Goal: Task Accomplishment & Management: Manage account settings

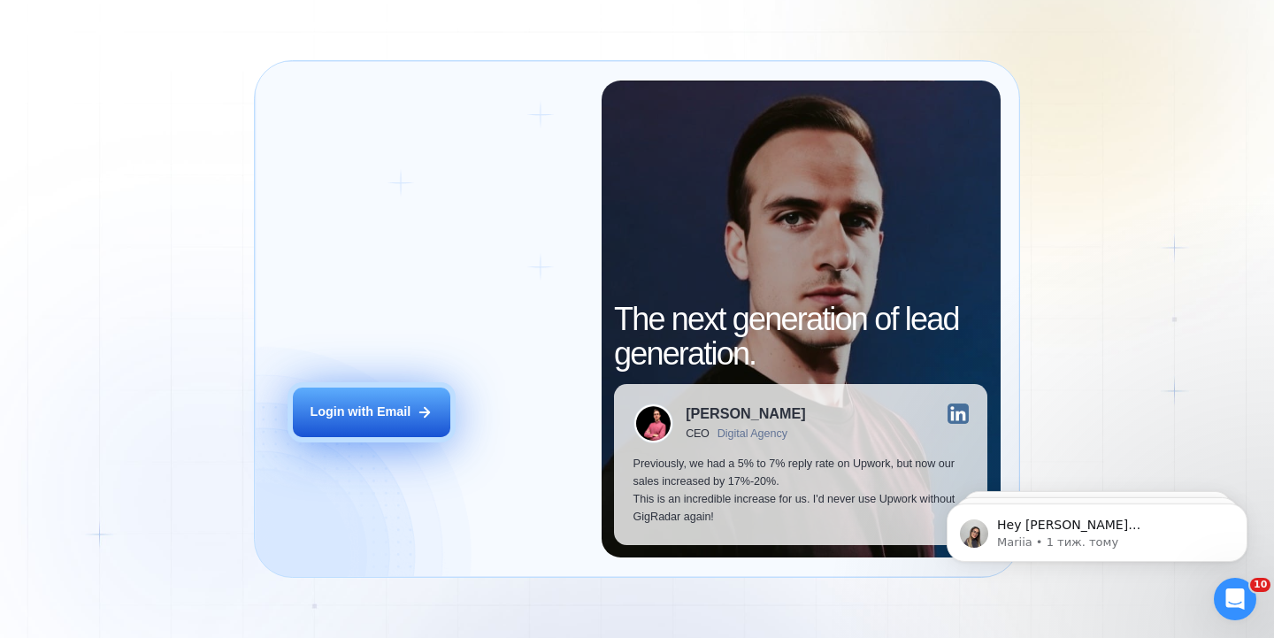
click at [354, 412] on div "Login with Email" at bounding box center [360, 413] width 101 height 18
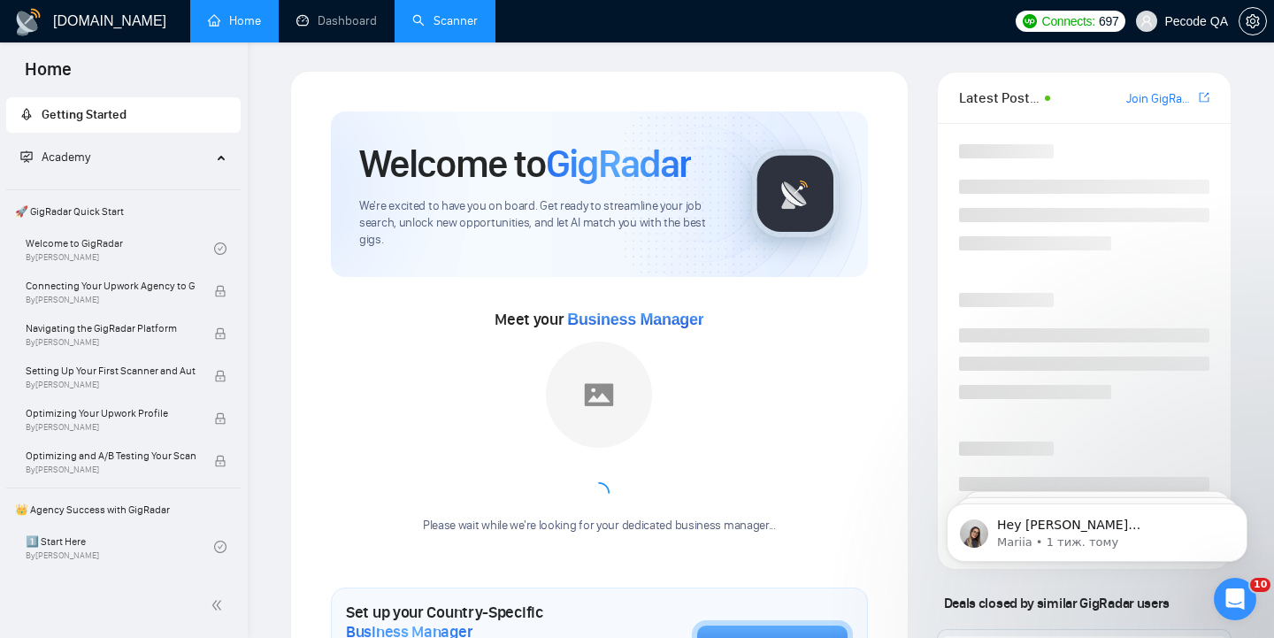
click at [456, 28] on link "Scanner" at bounding box center [444, 20] width 65 height 15
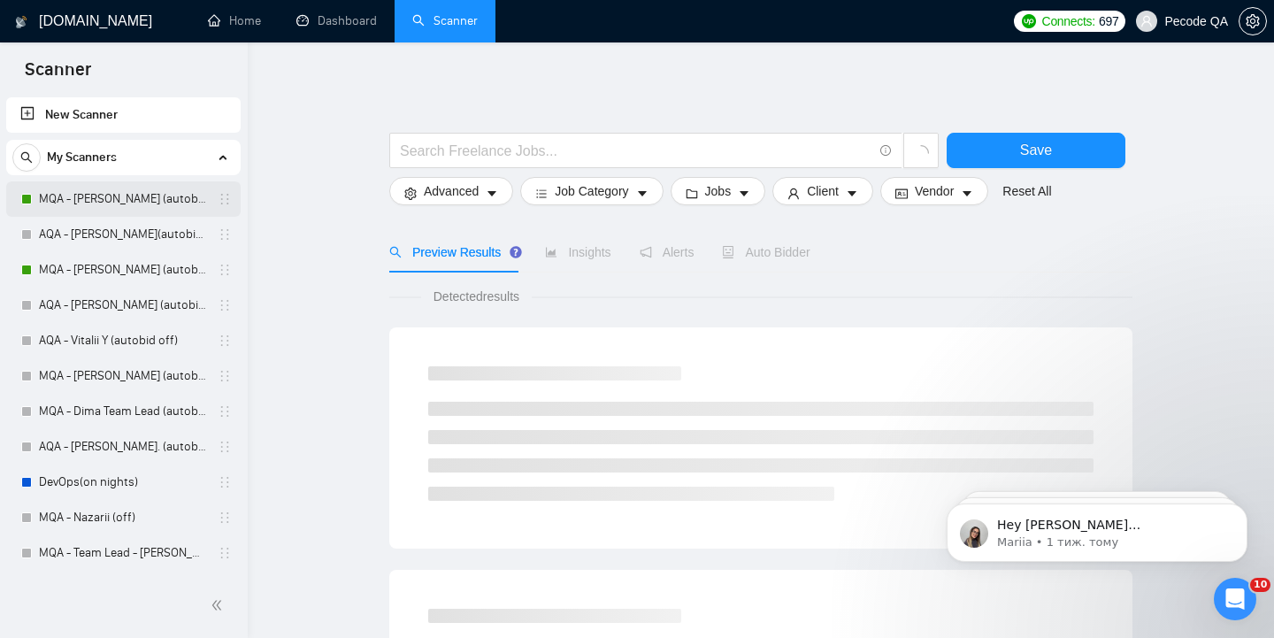
click at [114, 203] on link "MQA - [PERSON_NAME] (autobid On)" at bounding box center [123, 198] width 168 height 35
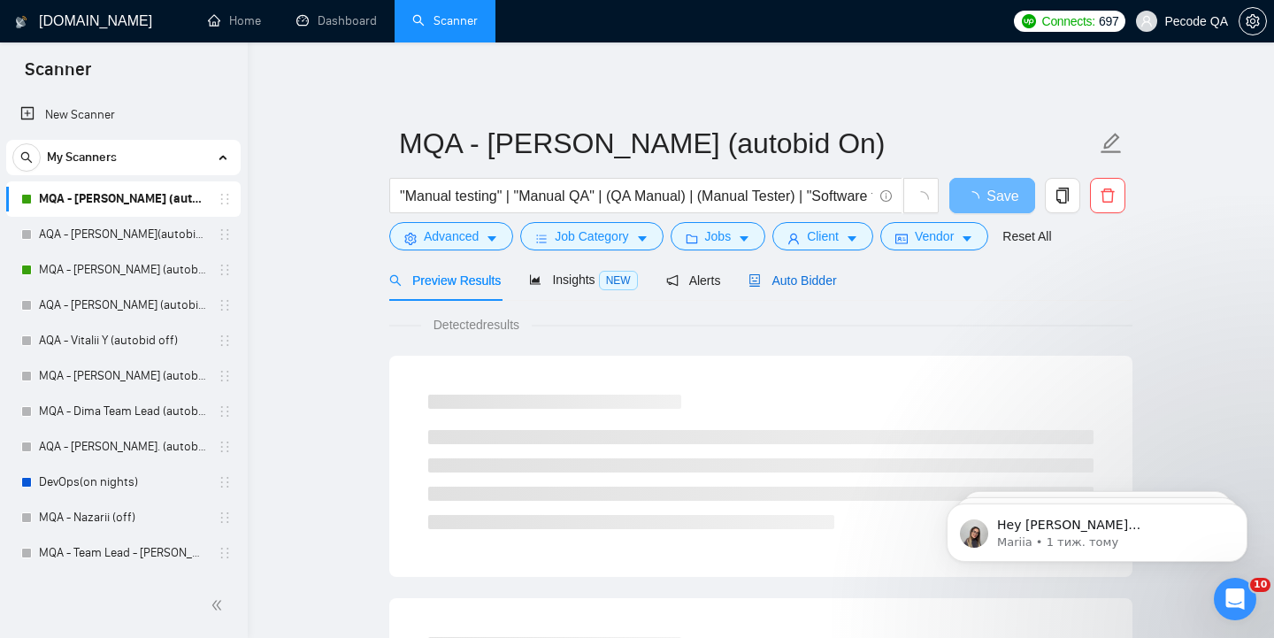
click at [809, 281] on span "Auto Bidder" at bounding box center [793, 280] width 88 height 14
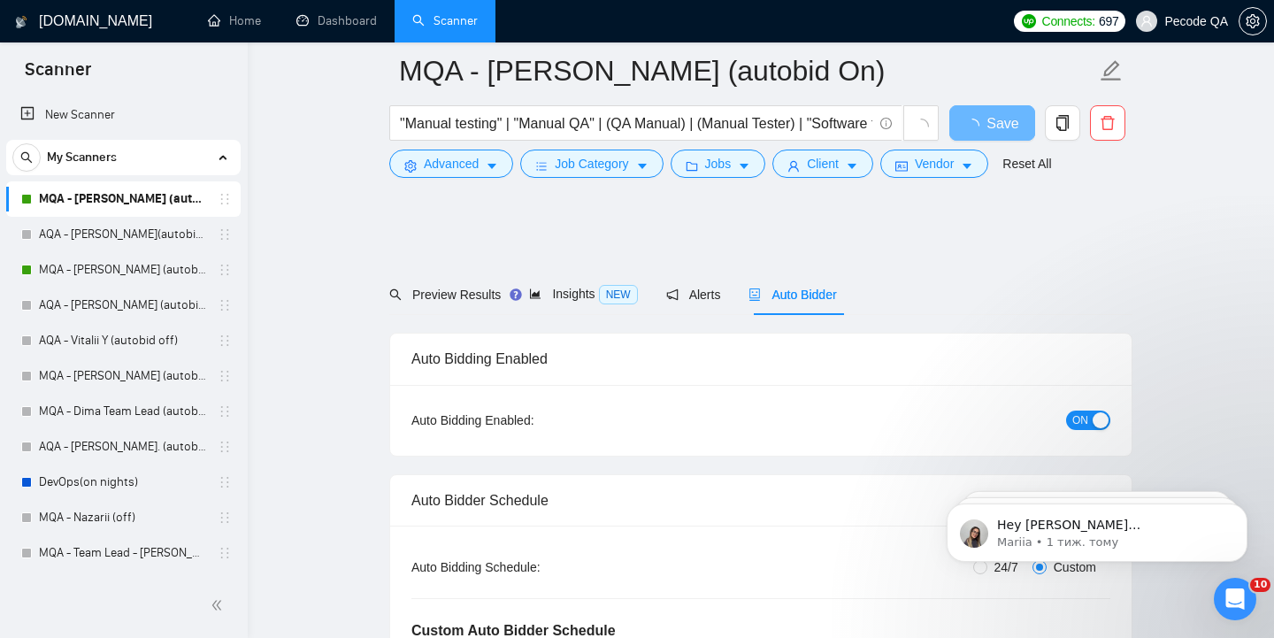
scroll to position [216, 0]
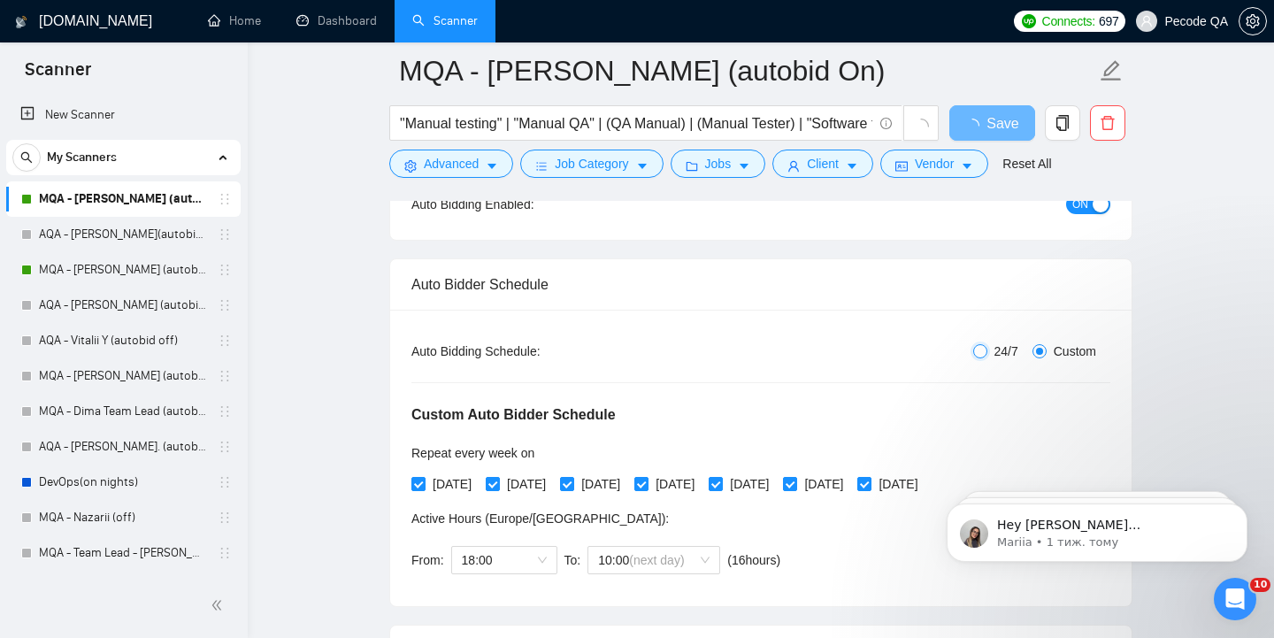
click at [973, 347] on input "24/7" at bounding box center [980, 351] width 14 height 14
radio input "true"
radio input "false"
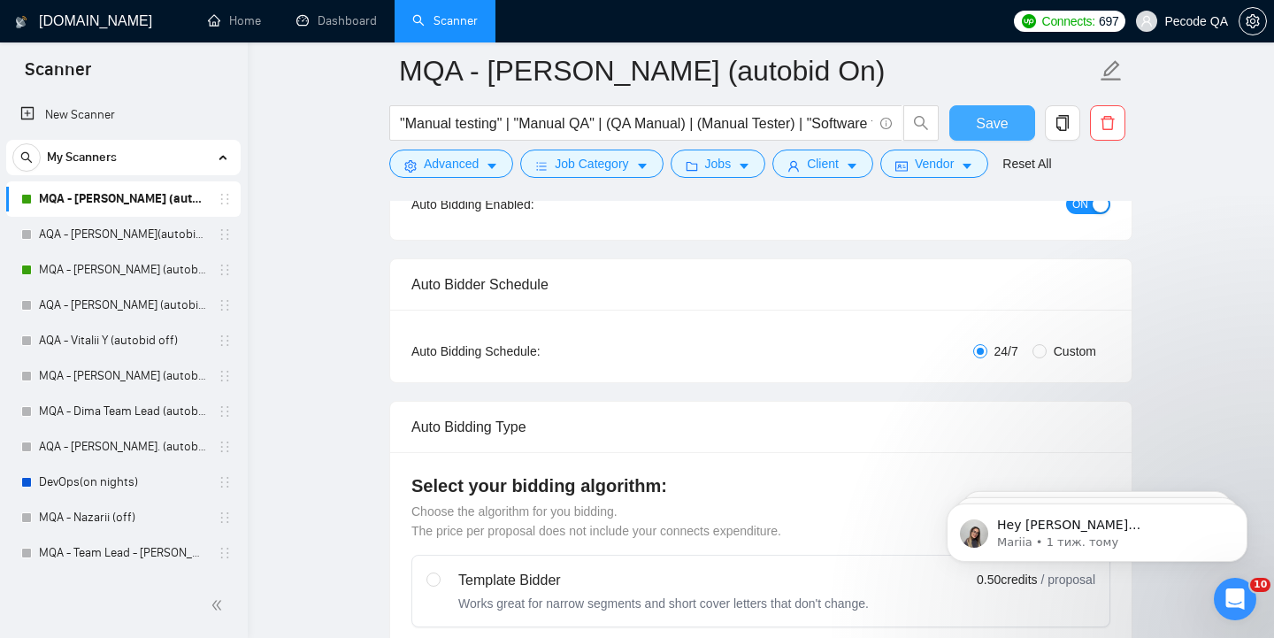
click at [998, 125] on span "Save" at bounding box center [992, 123] width 32 height 22
checkbox input "true"
click at [83, 273] on link "MQA - [PERSON_NAME] (autobid on)" at bounding box center [123, 269] width 168 height 35
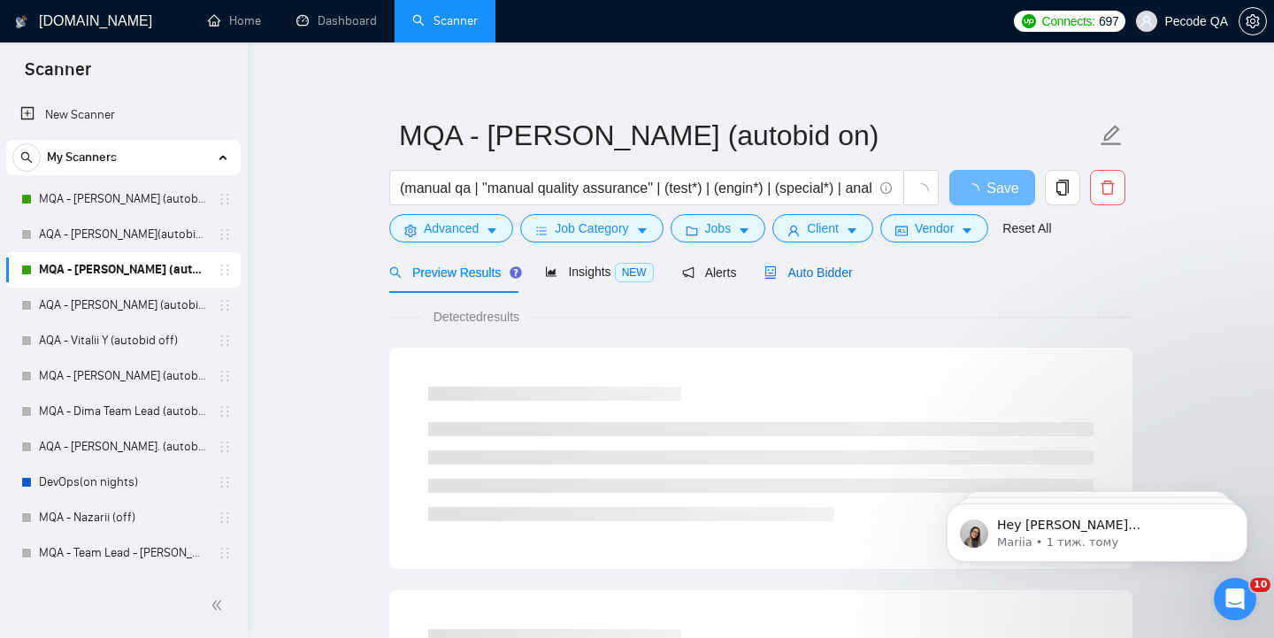
click at [849, 275] on span "Auto Bidder" at bounding box center [809, 272] width 88 height 14
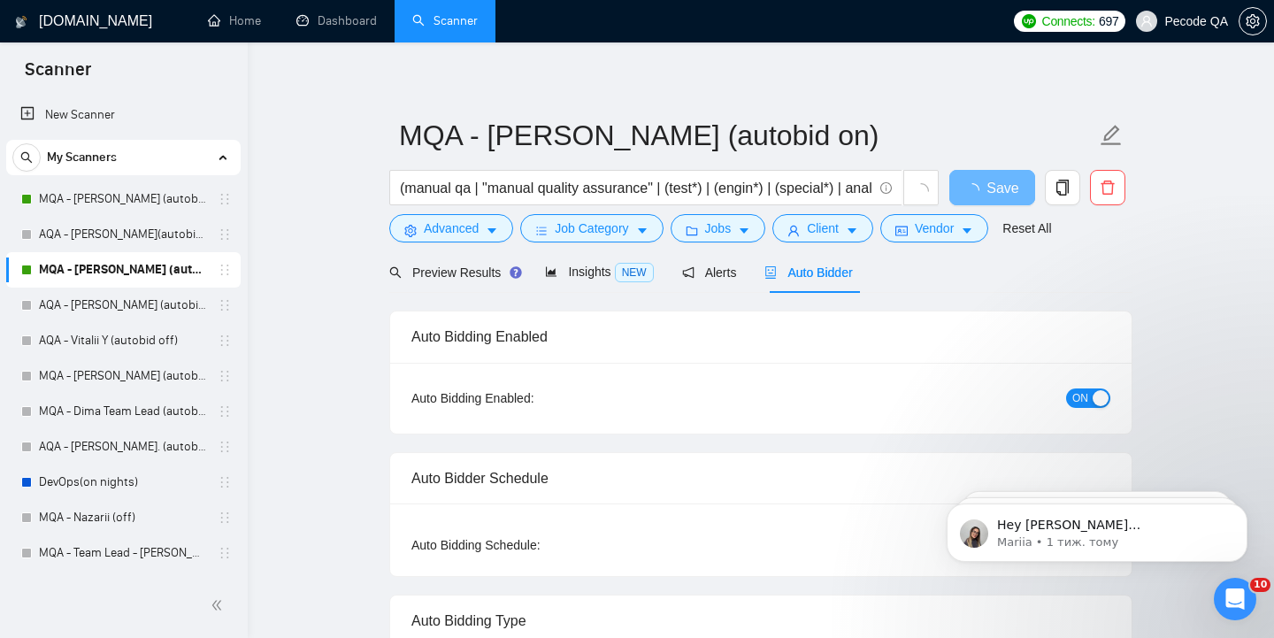
radio input "false"
radio input "true"
checkbox input "true"
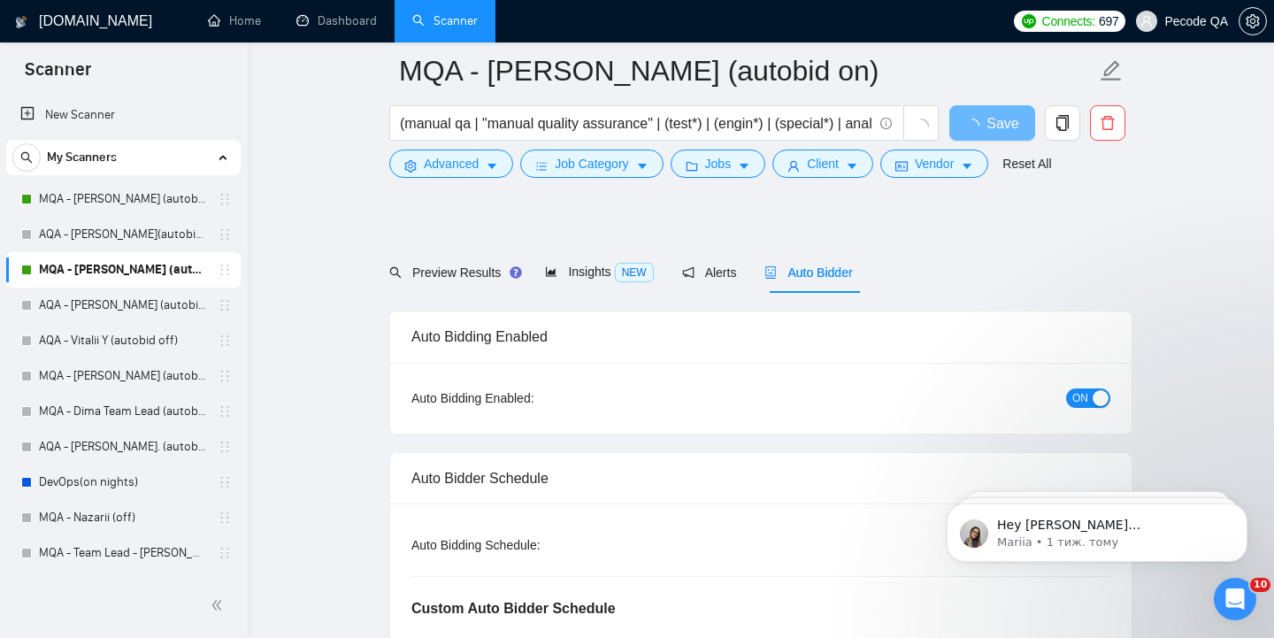
scroll to position [283, 0]
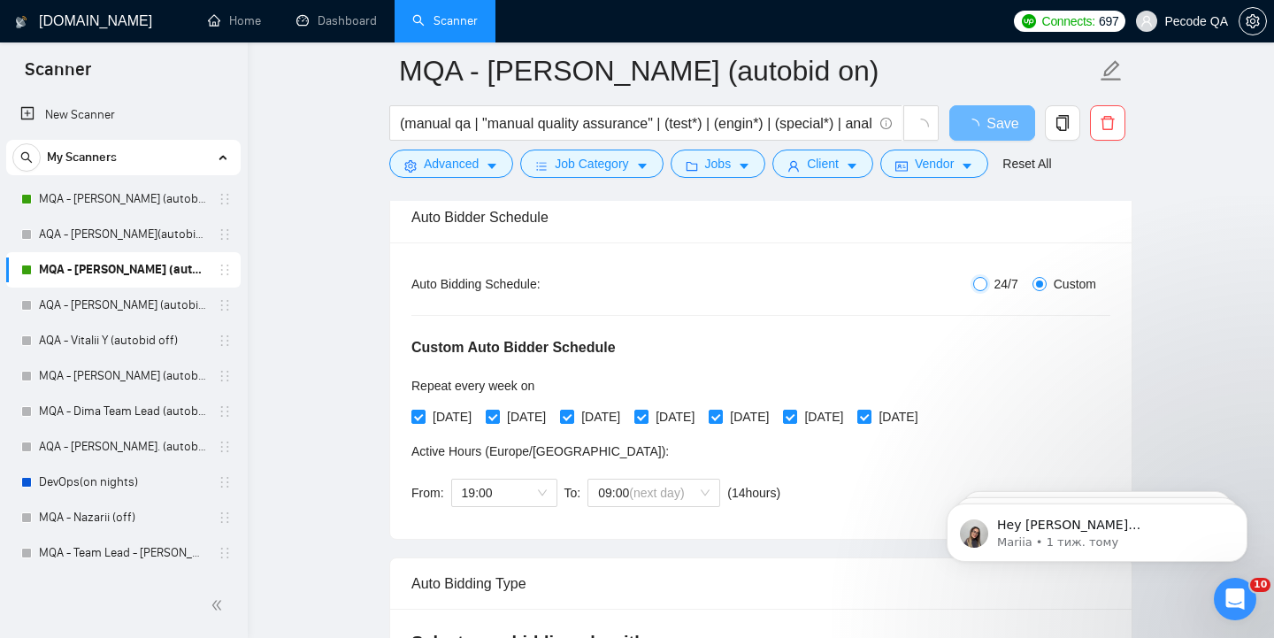
click at [981, 285] on input "24/7" at bounding box center [980, 284] width 14 height 14
radio input "true"
radio input "false"
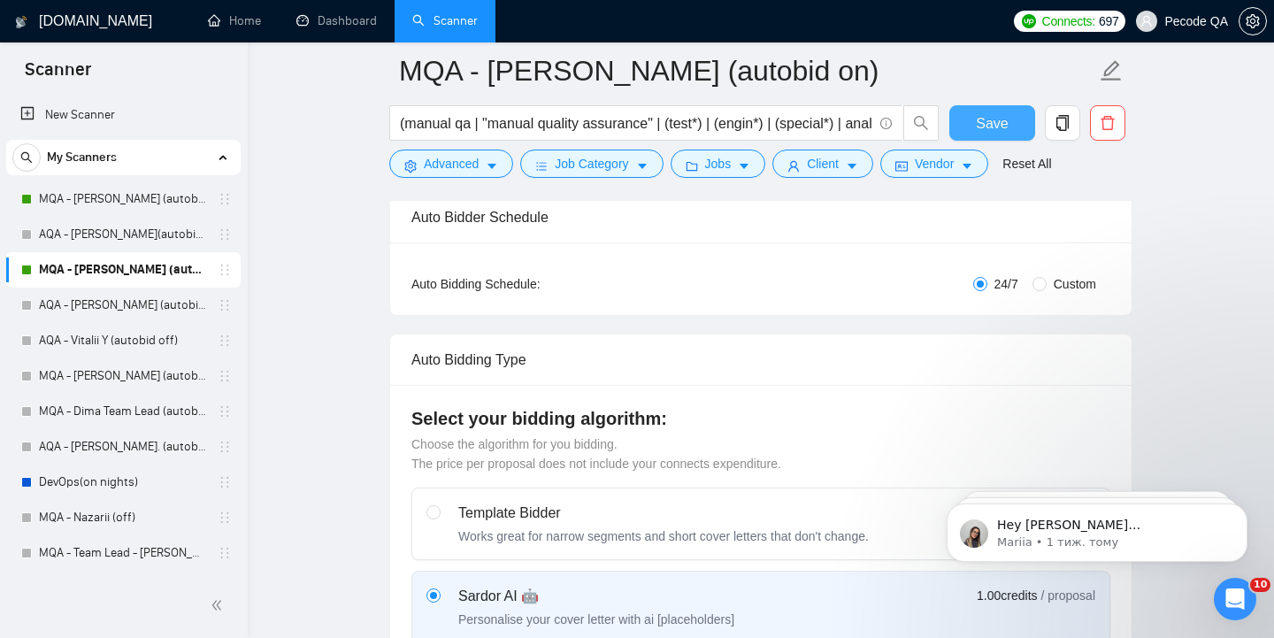
click at [996, 122] on span "Save" at bounding box center [992, 123] width 32 height 22
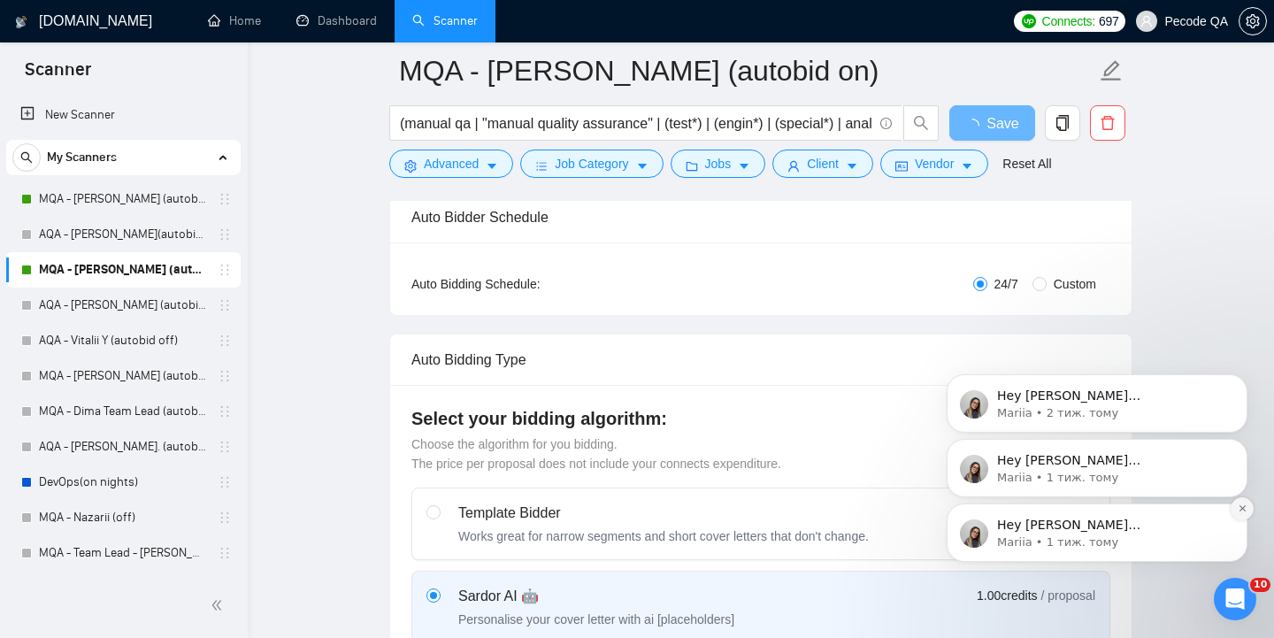
click at [1245, 510] on icon "Dismiss notification" at bounding box center [1243, 509] width 10 height 10
click at [1245, 510] on icon "Dismiss notification" at bounding box center [1243, 509] width 8 height 8
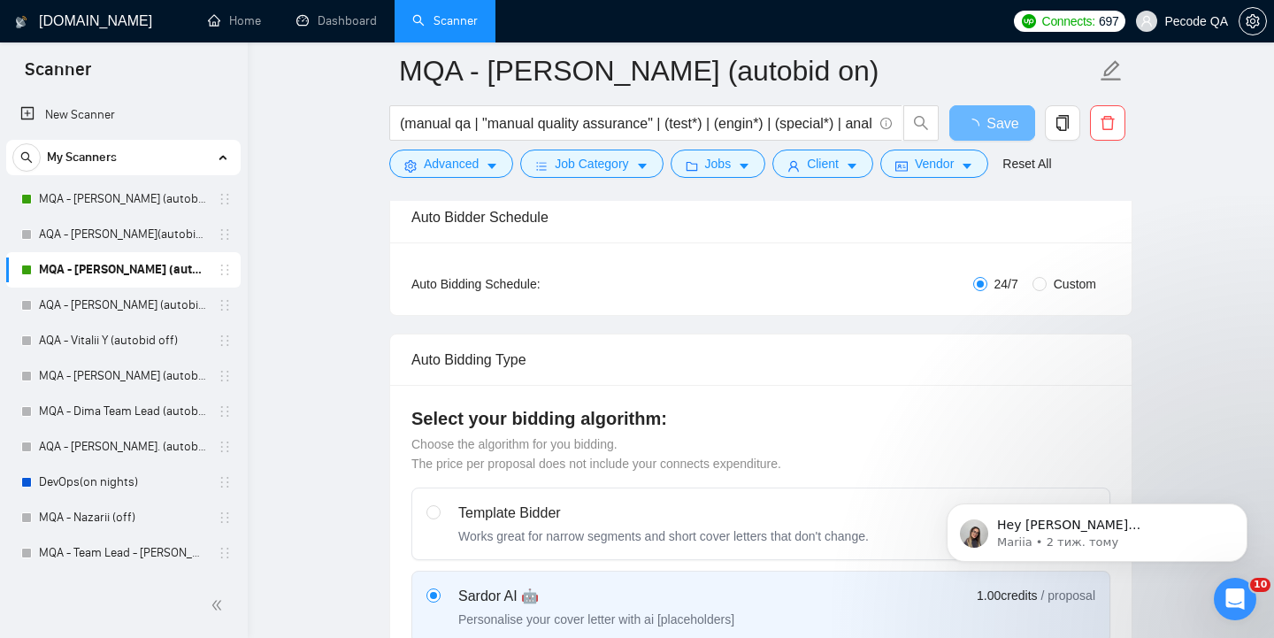
click at [1245, 510] on icon "Dismiss notification" at bounding box center [1243, 509] width 8 height 8
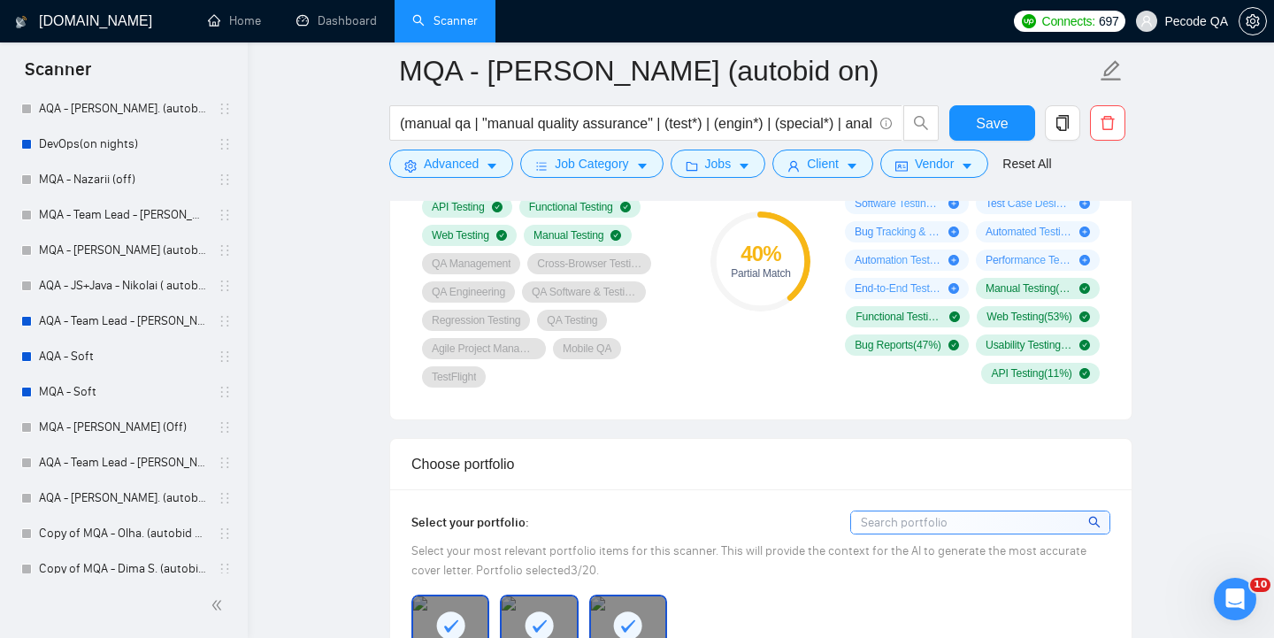
scroll to position [0, 0]
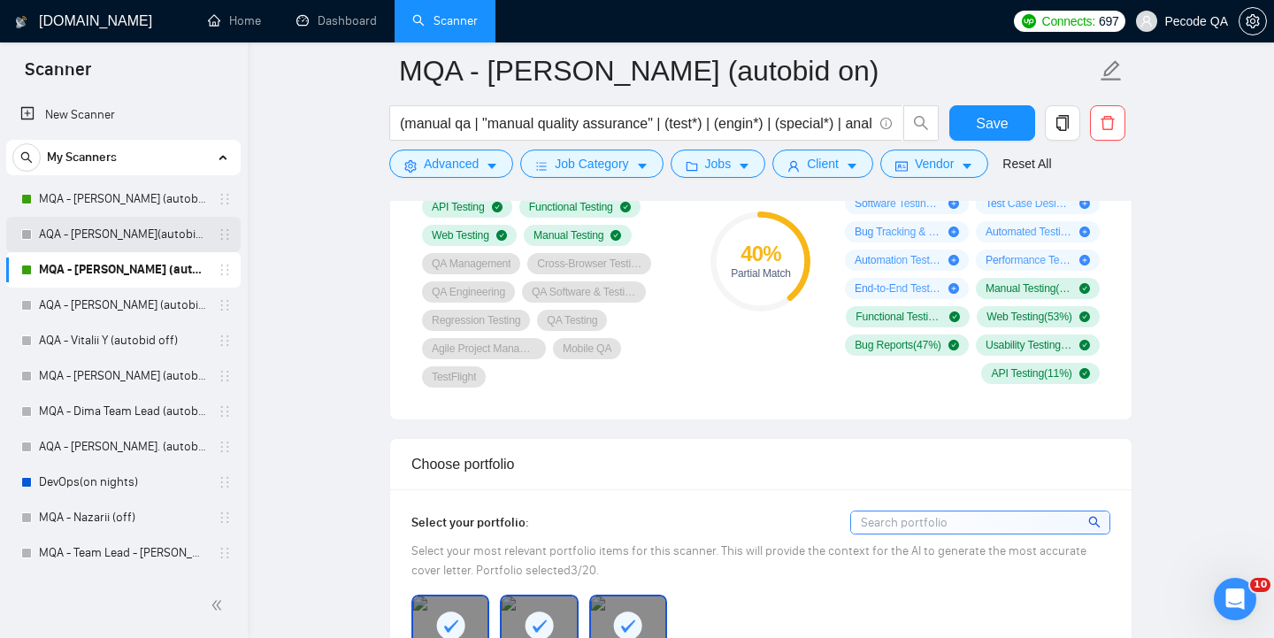
click at [107, 230] on link "AQA - [PERSON_NAME](autobid on) (Copy of Polina's)" at bounding box center [123, 234] width 168 height 35
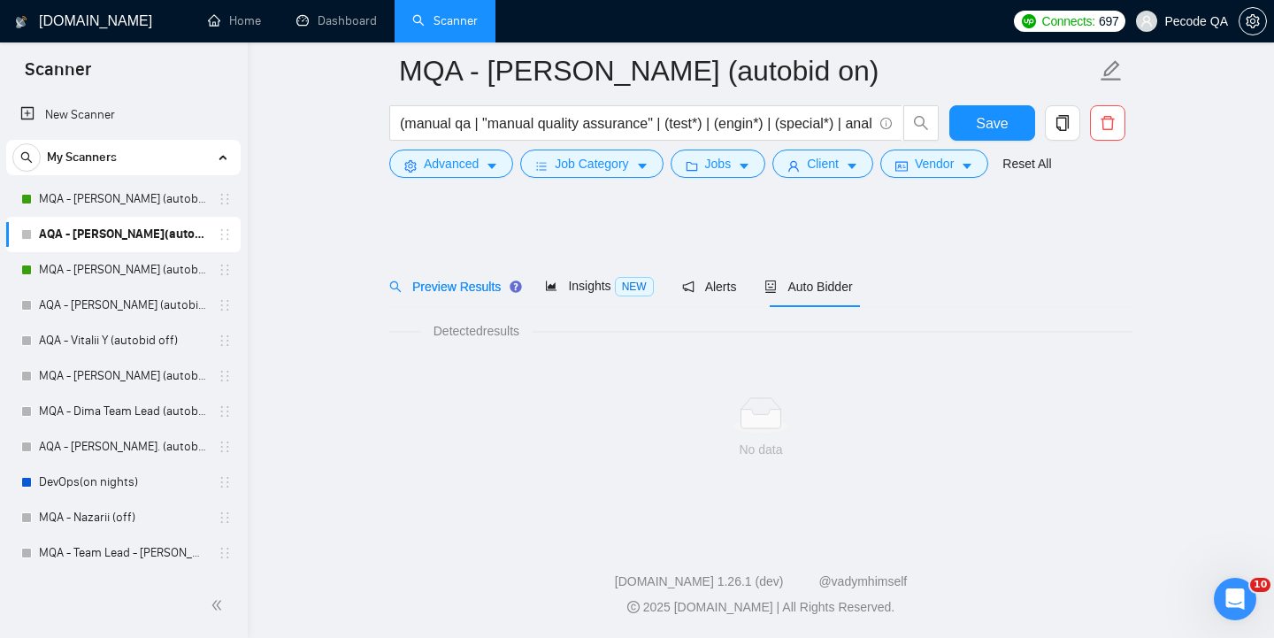
scroll to position [8, 0]
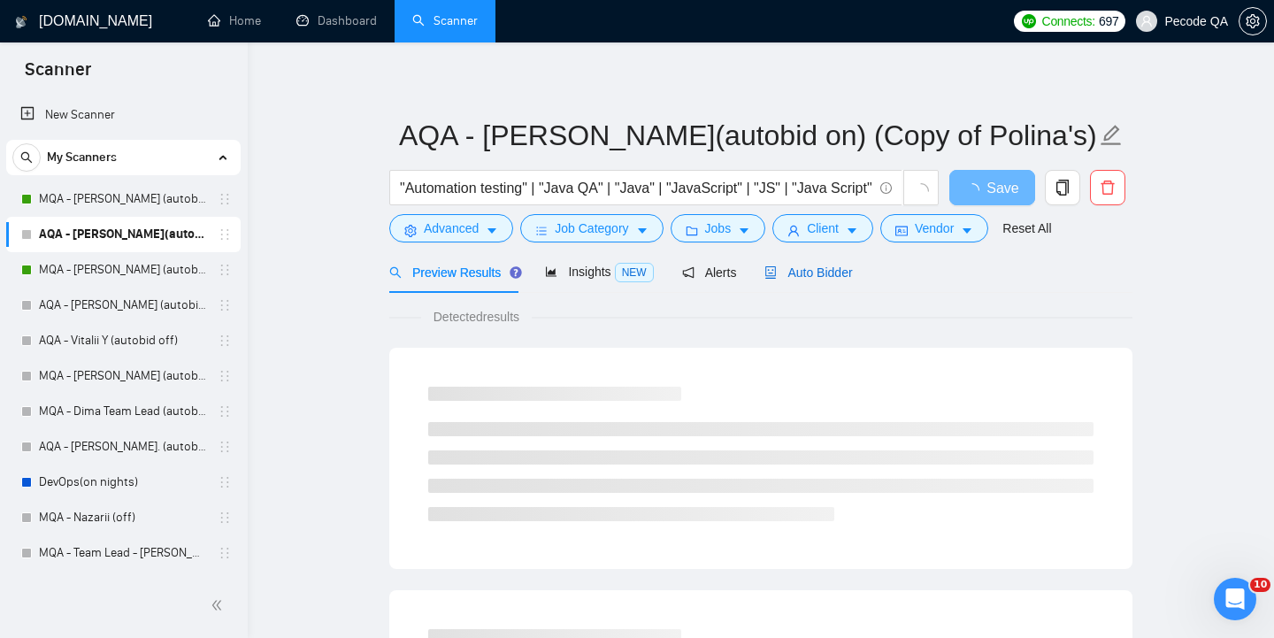
click at [835, 270] on span "Auto Bidder" at bounding box center [809, 272] width 88 height 14
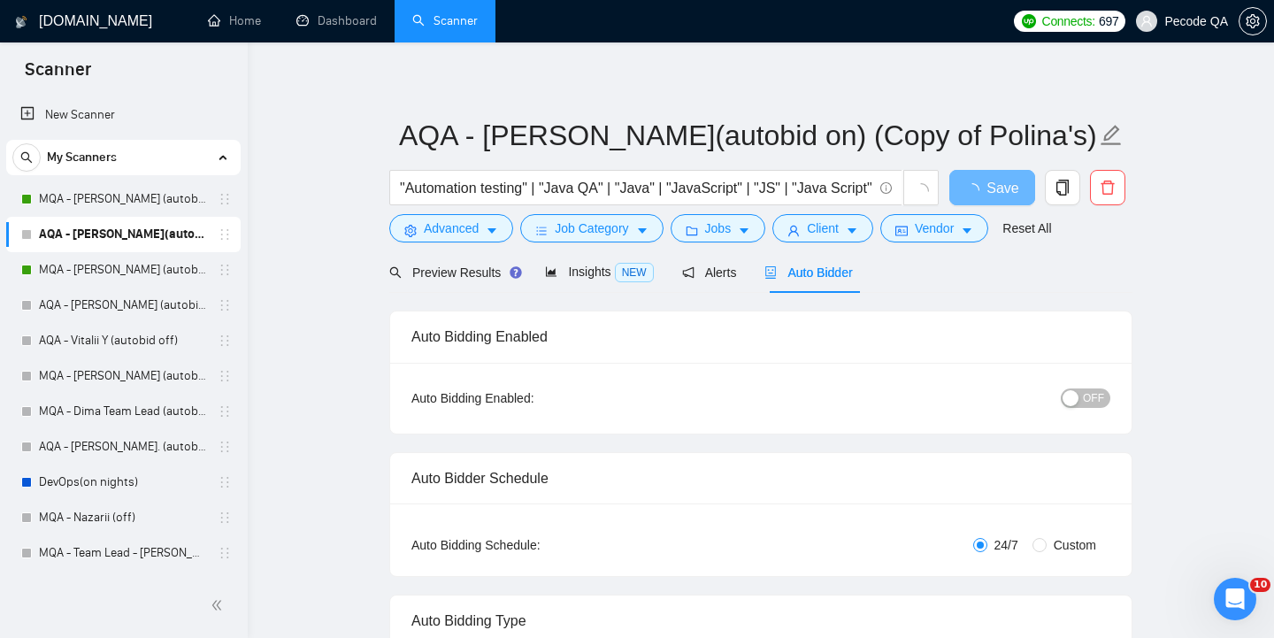
radio input "false"
radio input "true"
checkbox input "true"
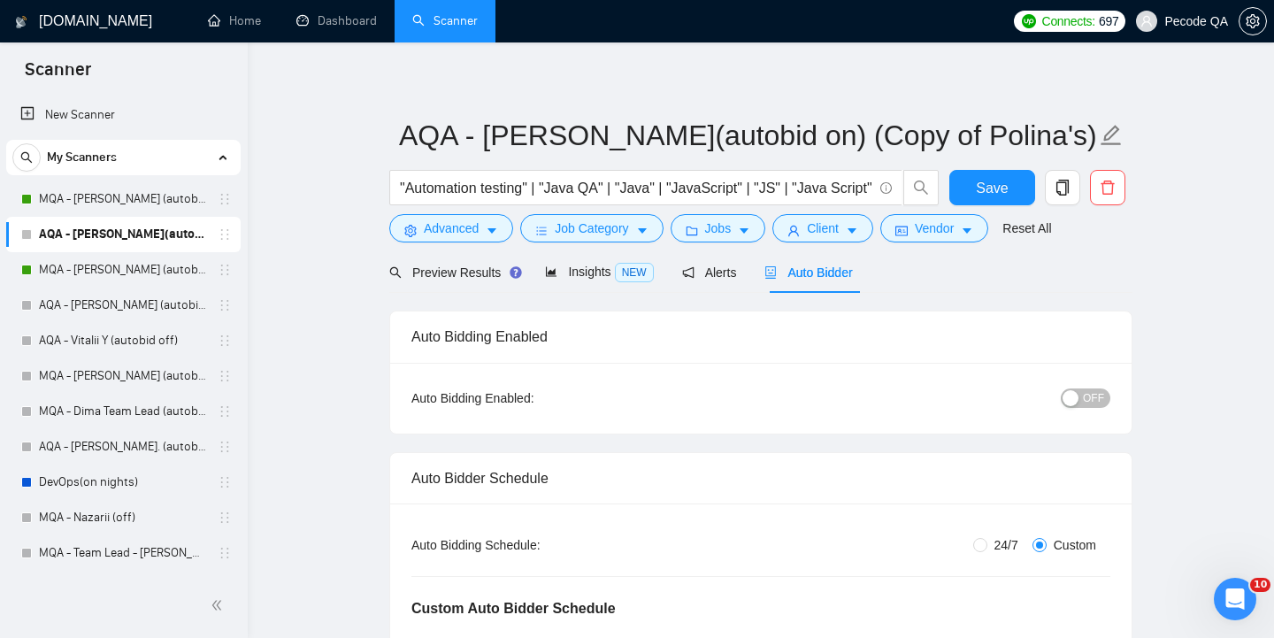
click at [1087, 402] on span "OFF" at bounding box center [1093, 397] width 21 height 19
click at [981, 550] on input "24/7" at bounding box center [980, 545] width 14 height 14
radio input "true"
radio input "false"
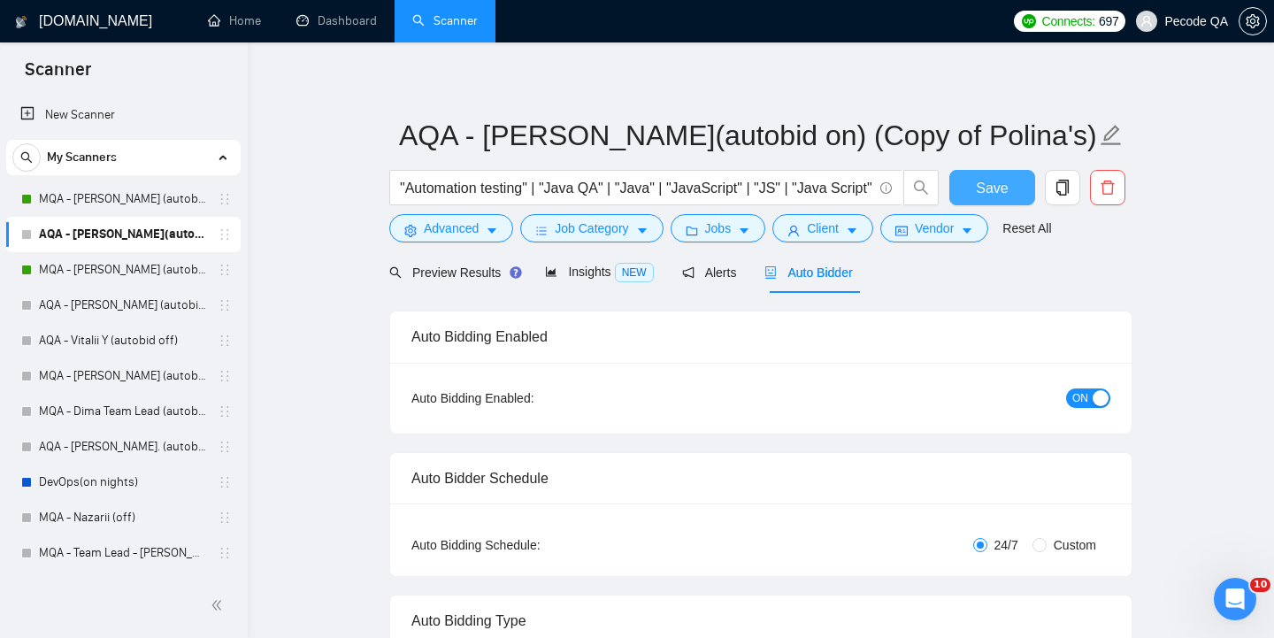
click at [1012, 184] on button "Save" at bounding box center [993, 187] width 86 height 35
checkbox input "true"
